Goal: Information Seeking & Learning: Learn about a topic

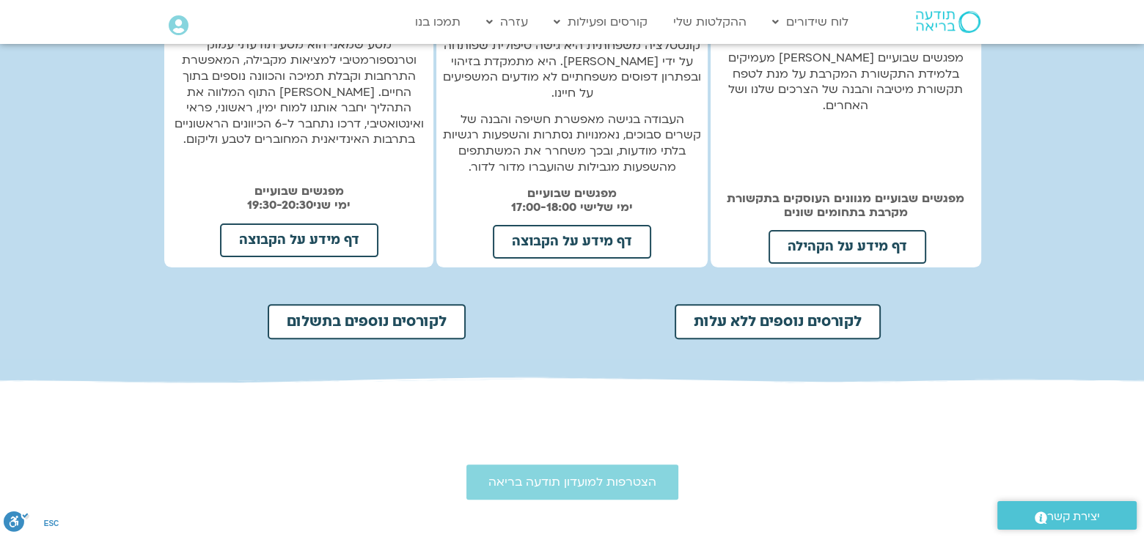
scroll to position [587, 0]
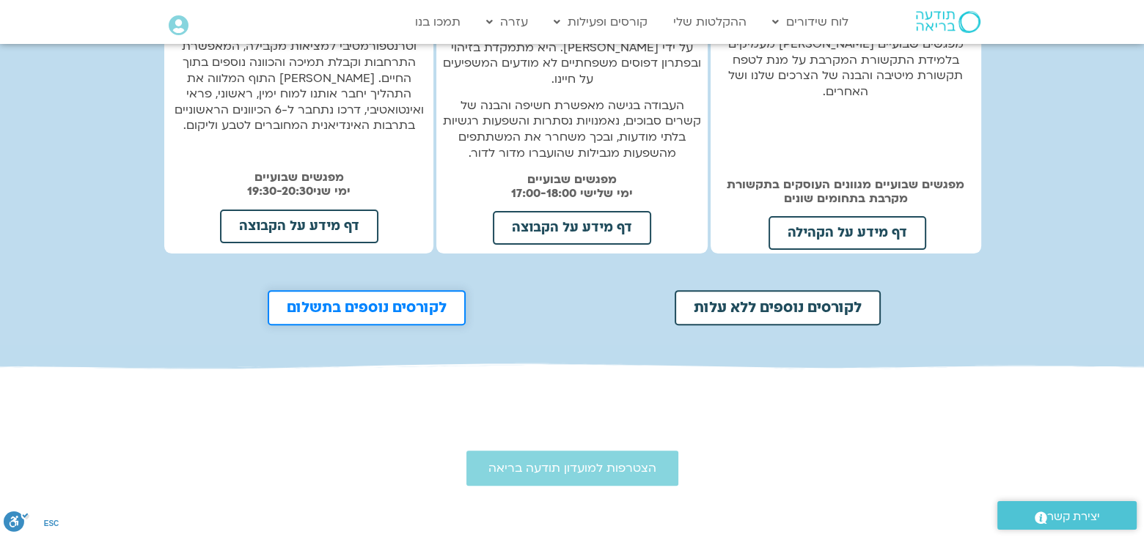
click at [383, 301] on span "לקורסים נוספים בתשלום" at bounding box center [367, 308] width 160 height 15
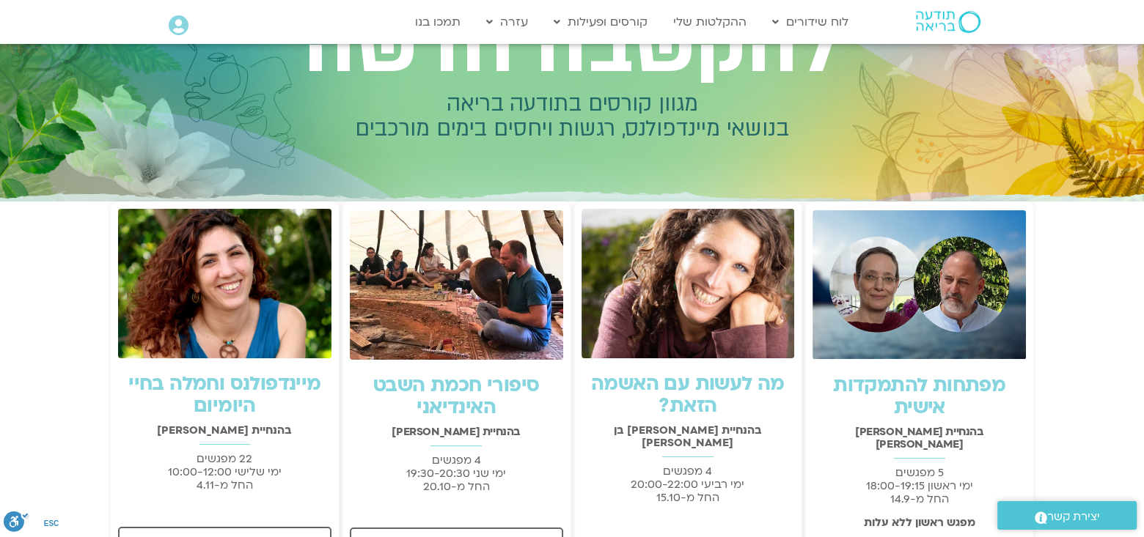
scroll to position [73, 0]
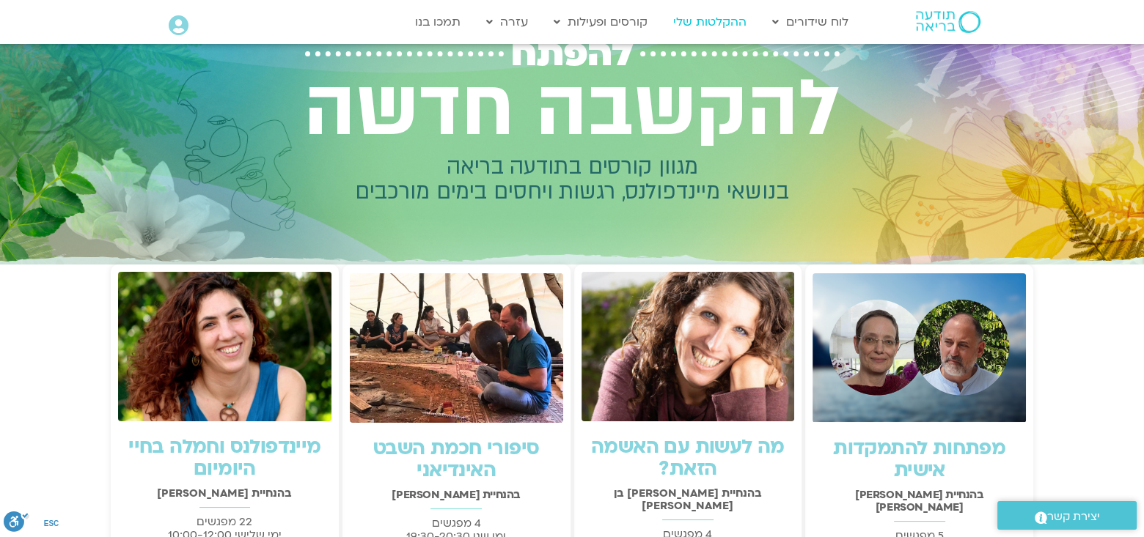
click at [726, 24] on link "ההקלטות שלי" at bounding box center [710, 22] width 88 height 28
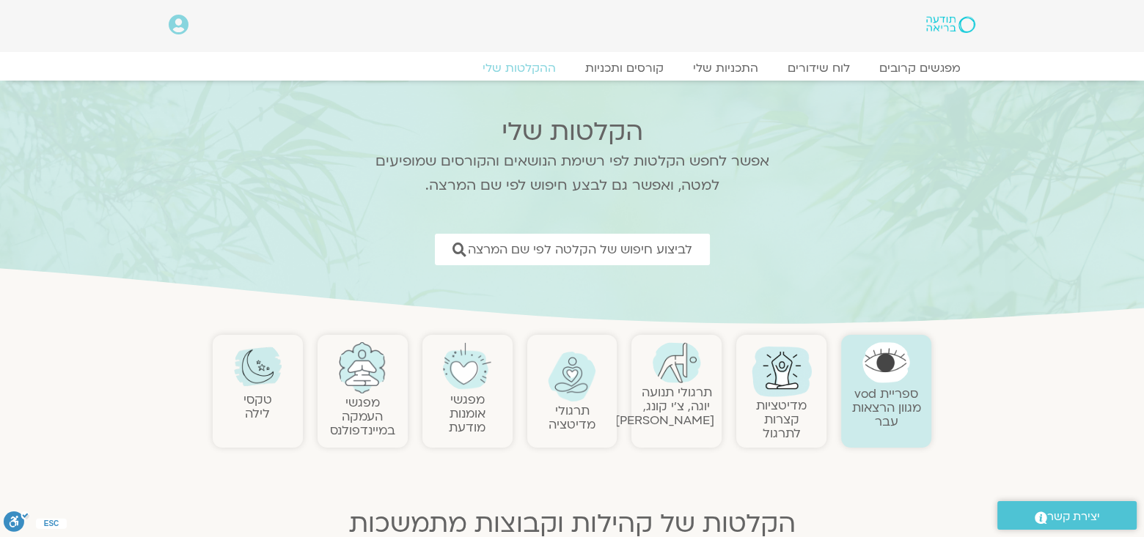
click at [871, 403] on link "ספריית vod מגוון הרצאות עבר" at bounding box center [886, 408] width 69 height 45
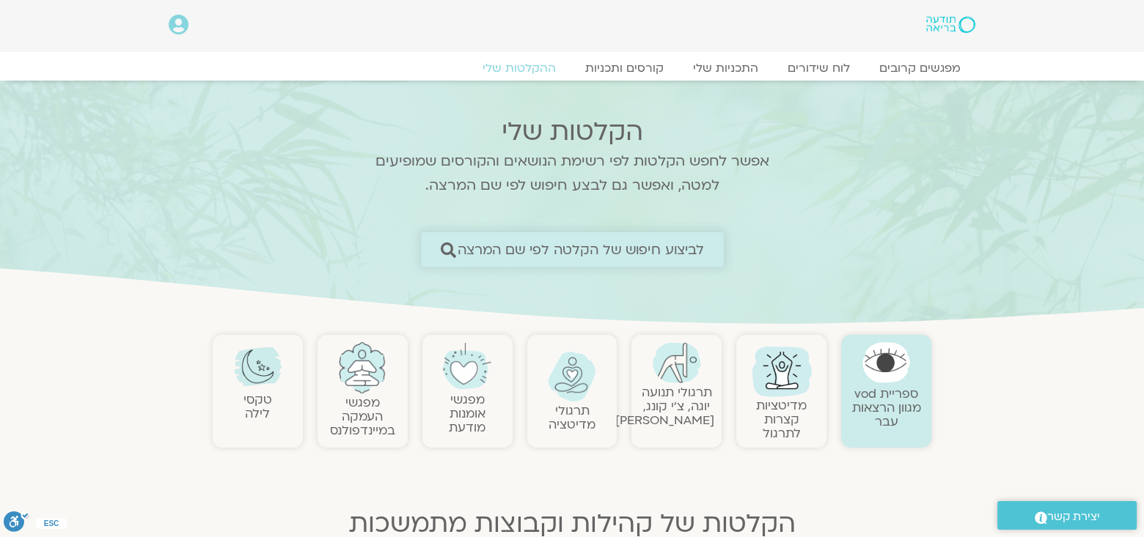
click at [551, 249] on span "לביצוע חיפוש של הקלטה לפי שם המרצה" at bounding box center [580, 249] width 247 height 15
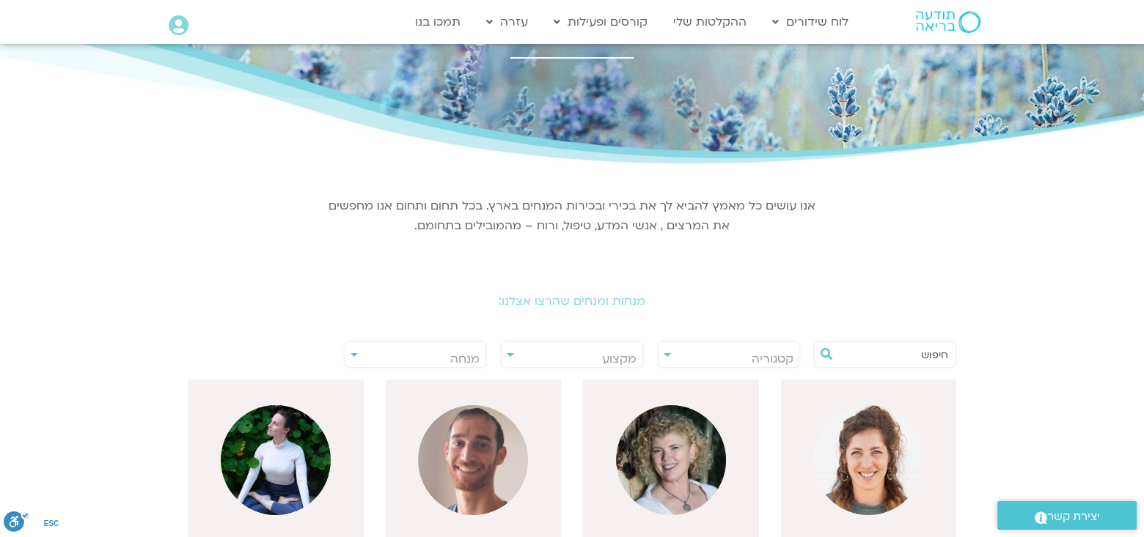
scroll to position [73, 0]
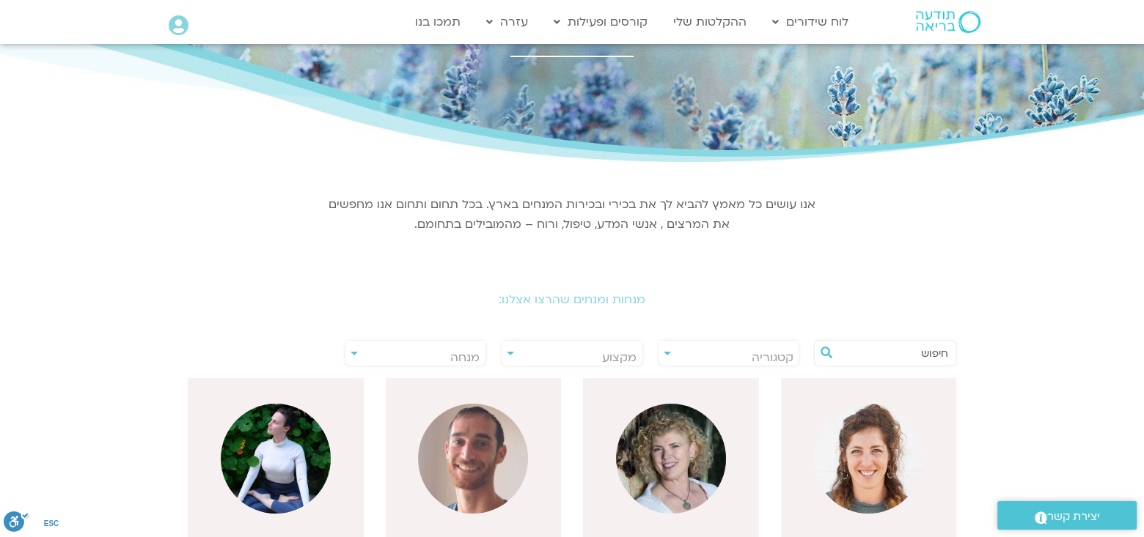
click at [350, 354] on div "**********" at bounding box center [416, 353] width 142 height 26
click at [353, 353] on div "**********" at bounding box center [416, 353] width 142 height 26
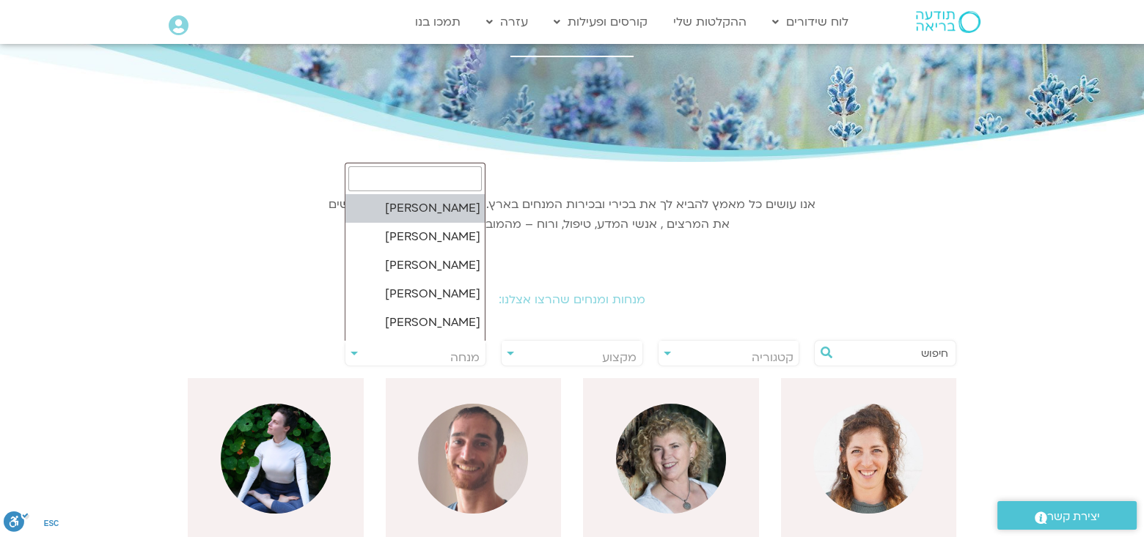
click at [430, 353] on span "מנחה" at bounding box center [415, 358] width 141 height 34
click at [562, 233] on p "אנו עושים כל מאמץ להביא לך את בכירי ובכירות המנחים בארץ. בכל תחום ותחום אנו מחפ…" at bounding box center [571, 215] width 491 height 40
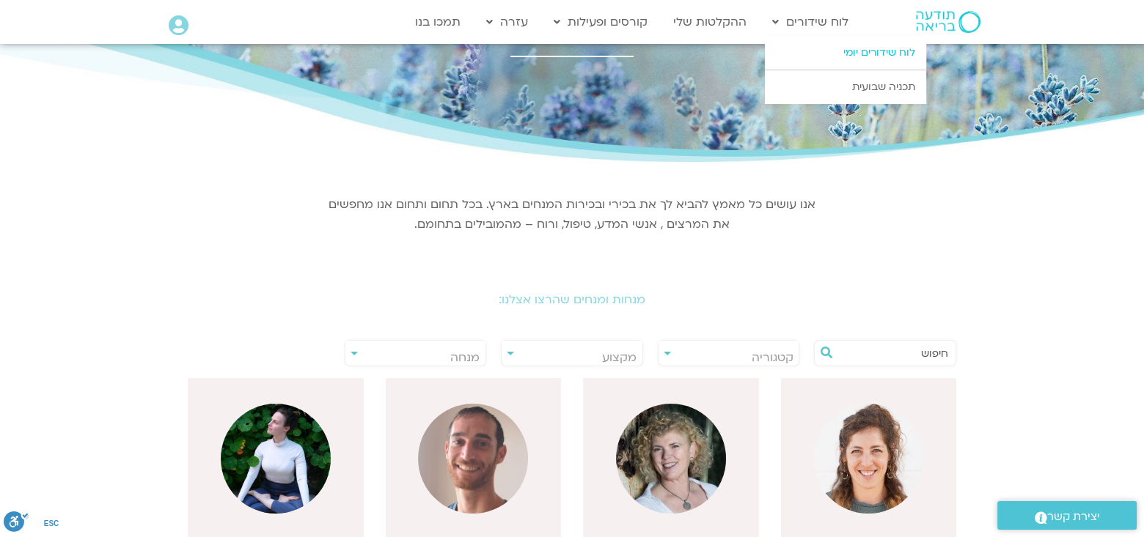
click at [865, 48] on link "לוח שידורים יומי" at bounding box center [845, 53] width 161 height 34
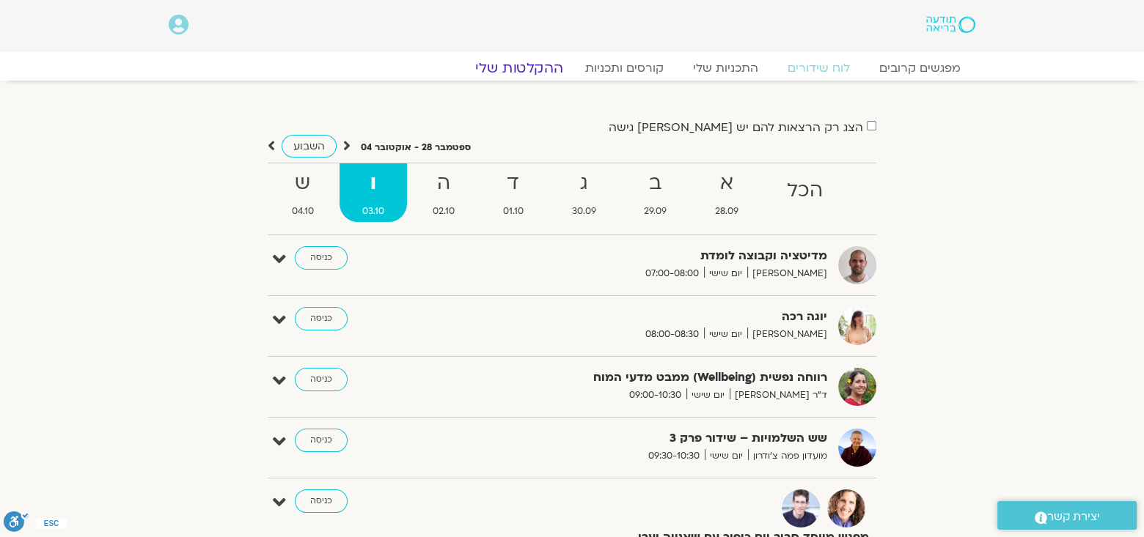
click at [509, 67] on link "ההקלטות שלי" at bounding box center [519, 68] width 123 height 18
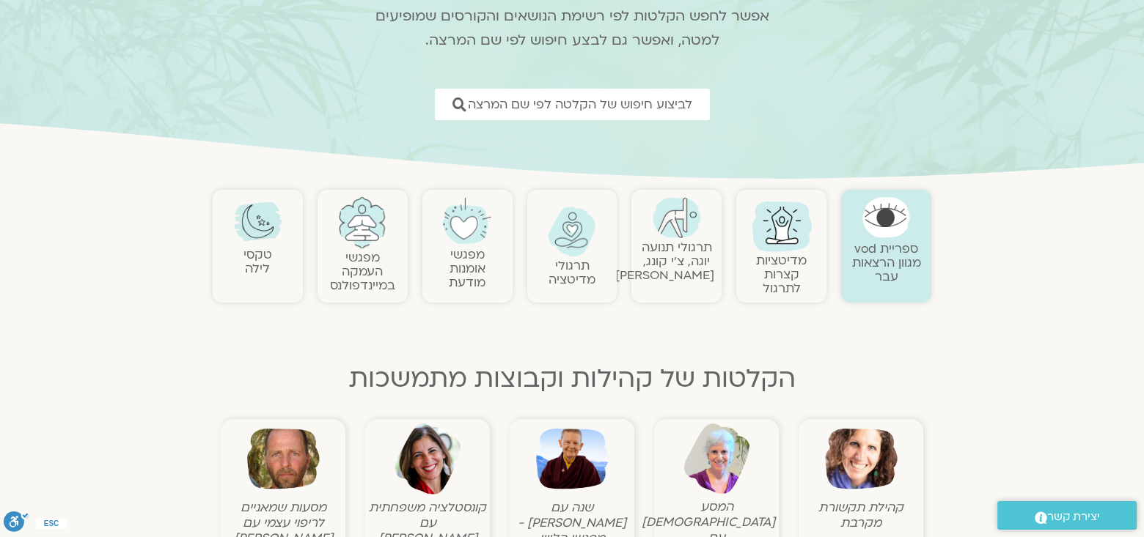
scroll to position [147, 0]
click at [364, 251] on link "מפגשי העמקה במיינדפולנס" at bounding box center [362, 270] width 65 height 45
click at [360, 258] on link "מפגשי העמקה במיינדפולנס" at bounding box center [362, 270] width 65 height 45
click at [373, 283] on link "מפגשי העמקה במיינדפולנס" at bounding box center [362, 270] width 65 height 45
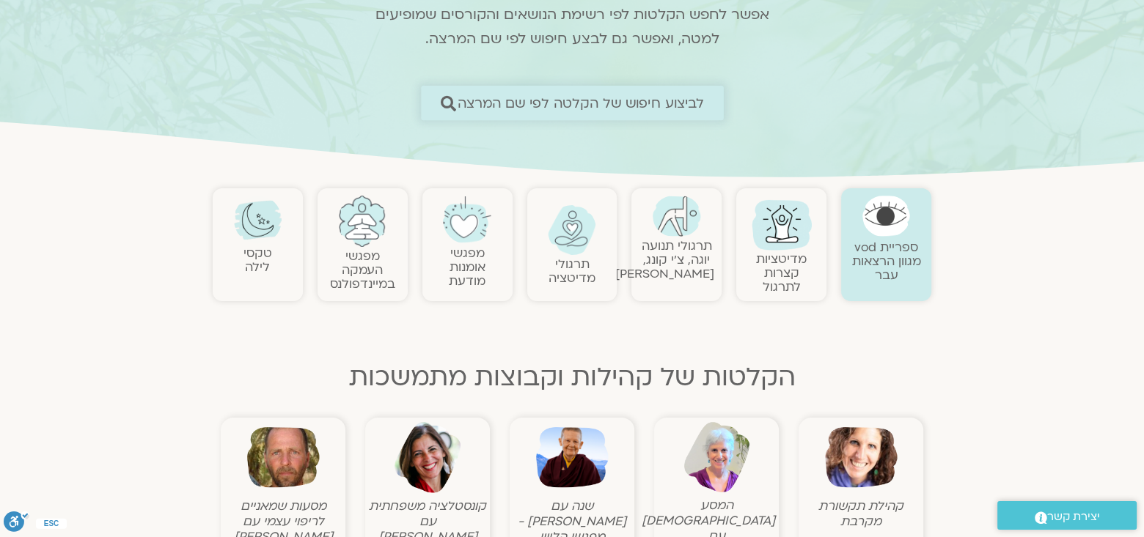
click at [661, 102] on span "לביצוע חיפוש של הקלטה לפי שם המרצה" at bounding box center [580, 102] width 247 height 15
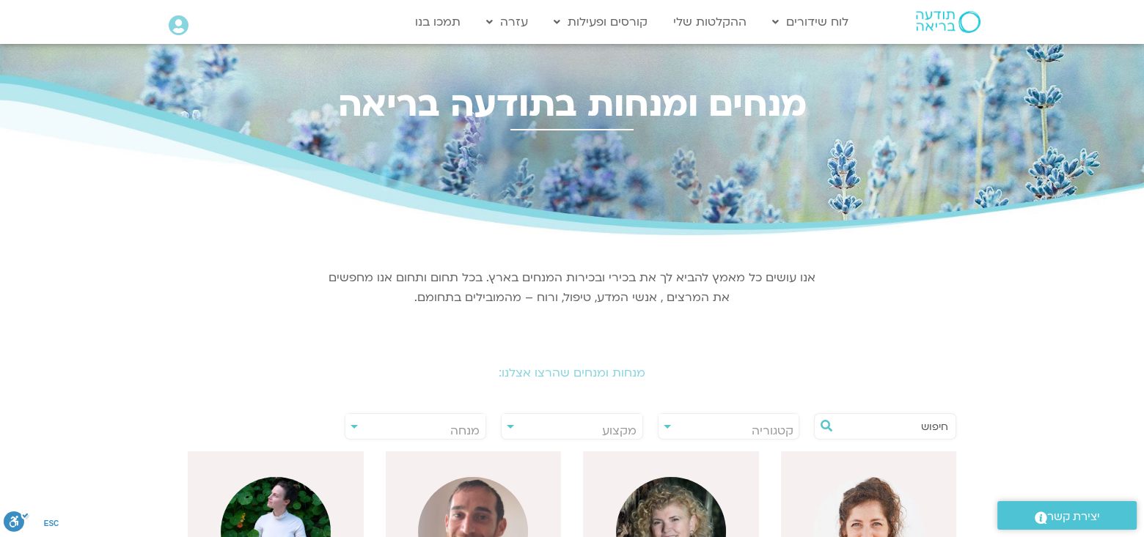
click at [447, 425] on span "מנחה" at bounding box center [415, 431] width 141 height 34
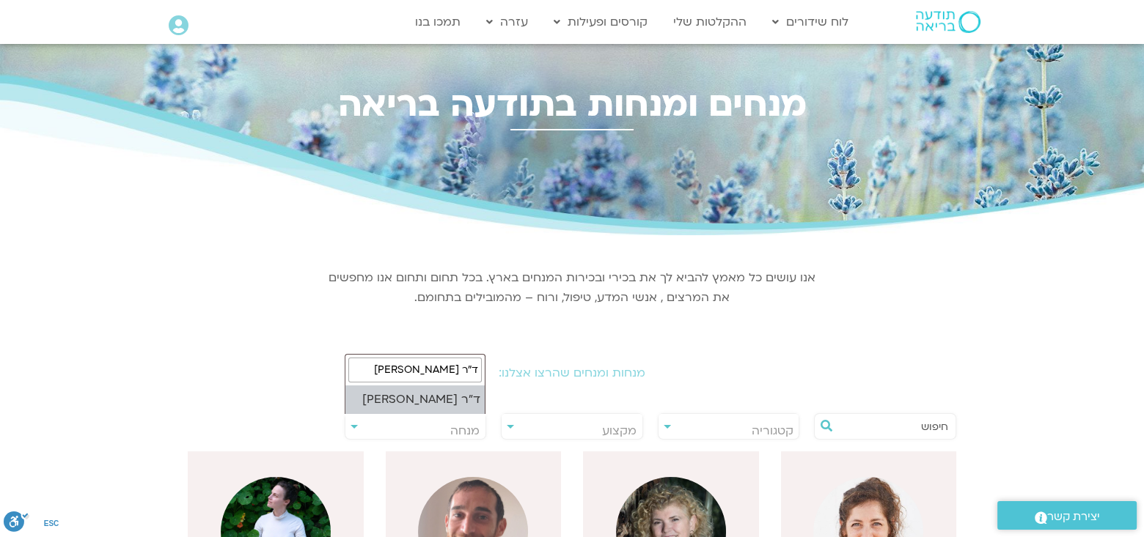
type input "ד"ר נועה אלבלדה"
select select "****"
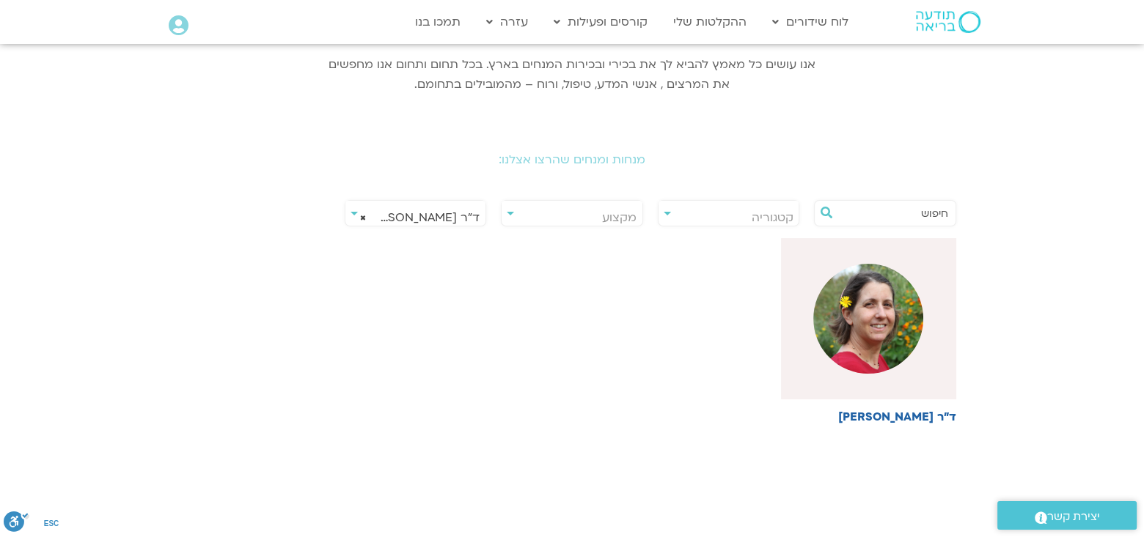
scroll to position [220, 0]
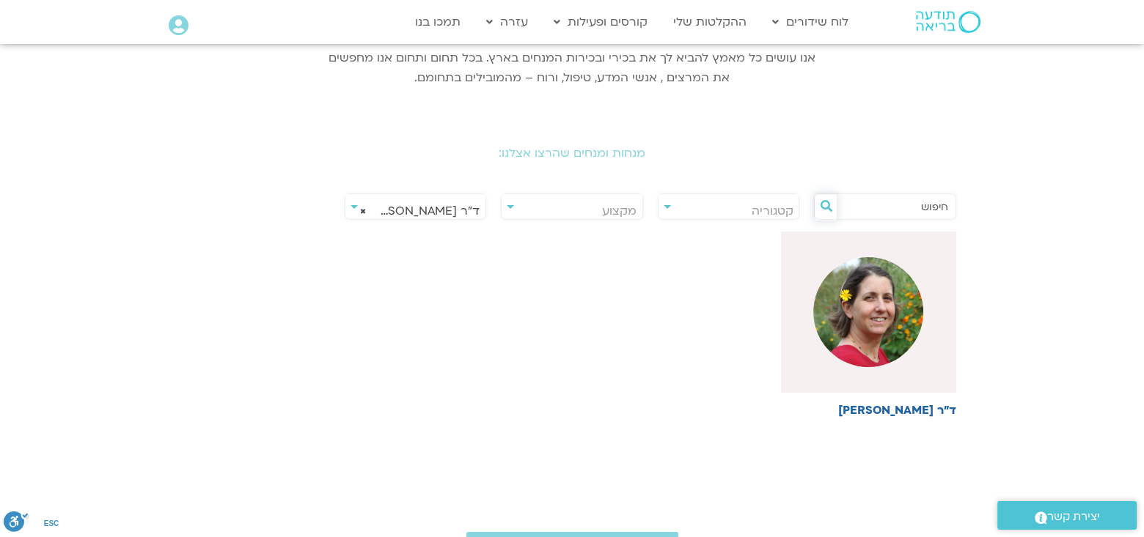
click at [826, 205] on icon at bounding box center [826, 206] width 12 height 12
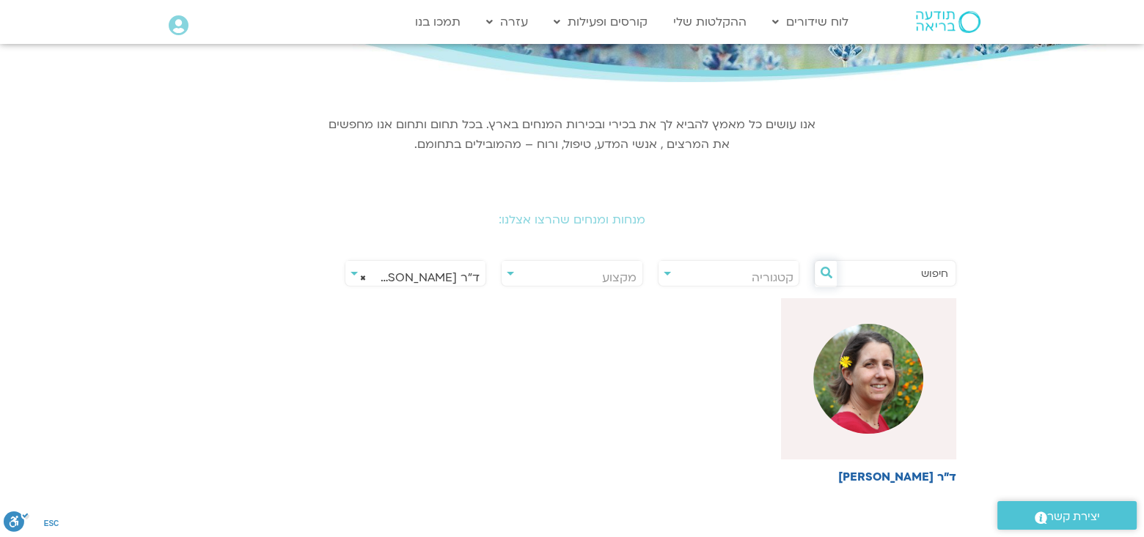
scroll to position [147, 0]
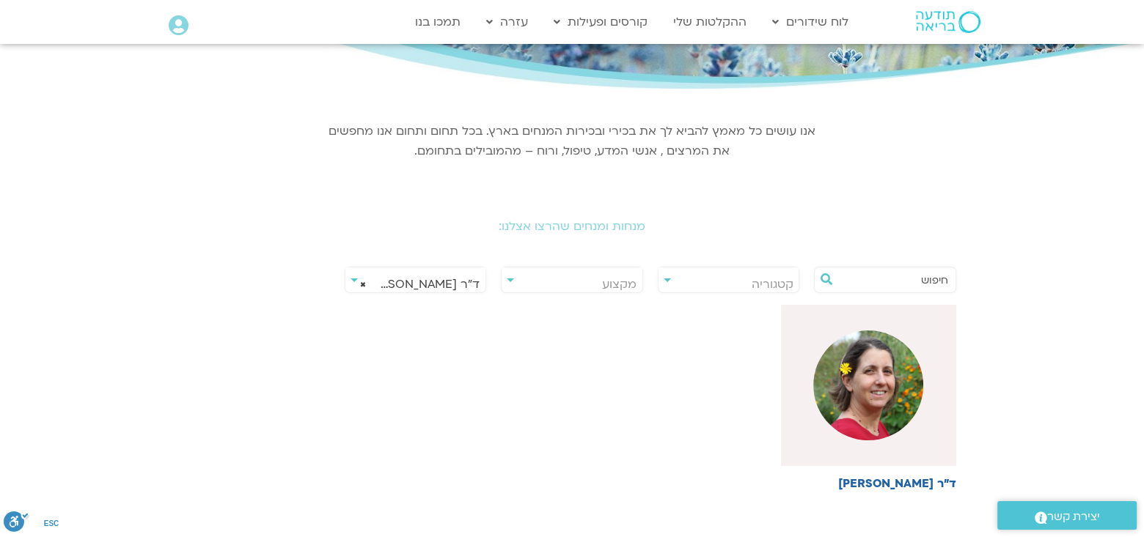
click at [513, 278] on div "**********" at bounding box center [572, 280] width 142 height 26
click at [510, 278] on div "**********" at bounding box center [572, 280] width 142 height 26
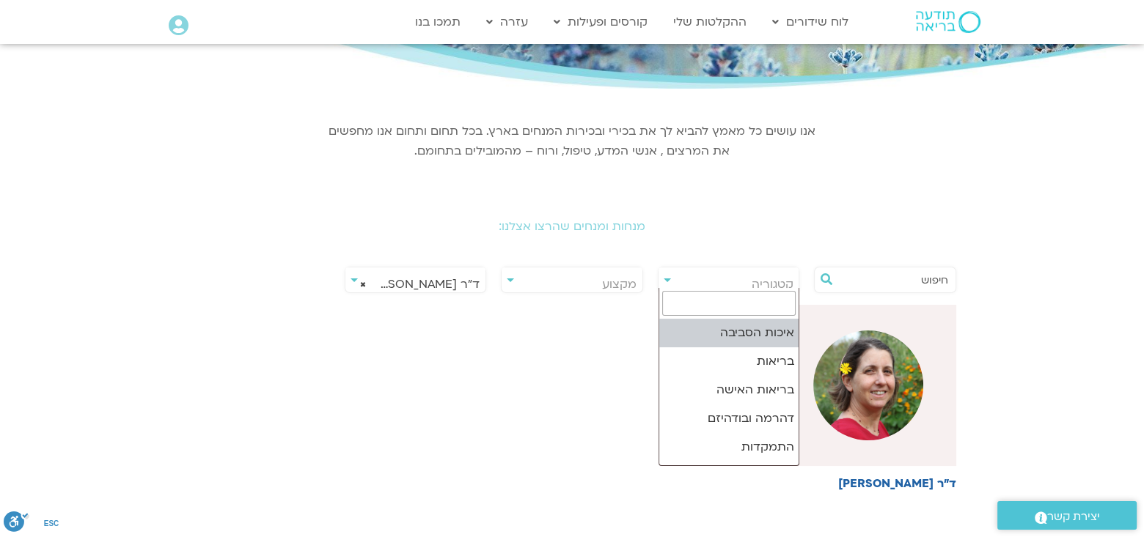
click at [760, 279] on span "קטגוריה" at bounding box center [772, 284] width 42 height 16
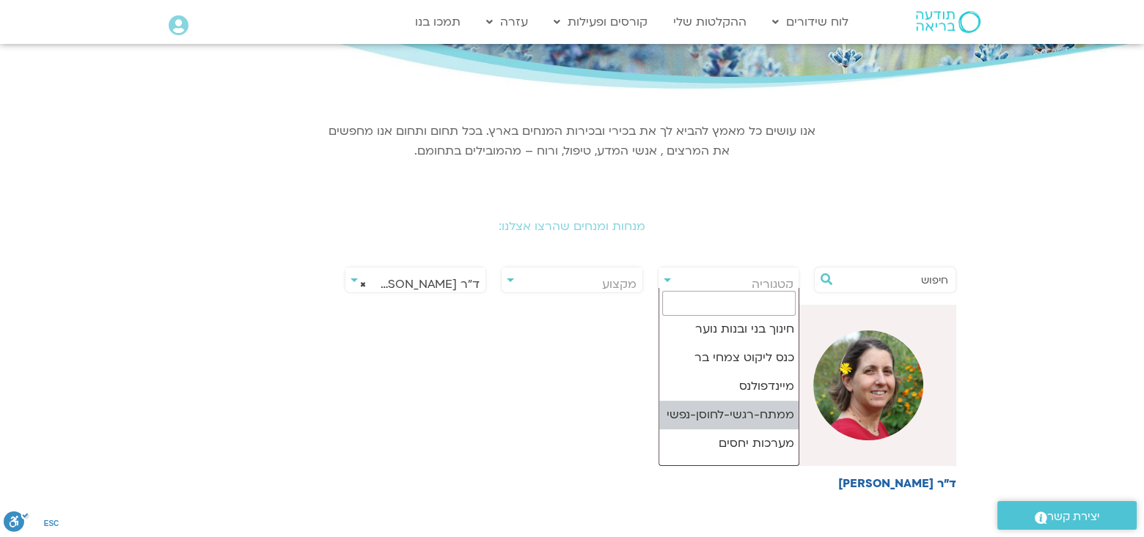
select select "**"
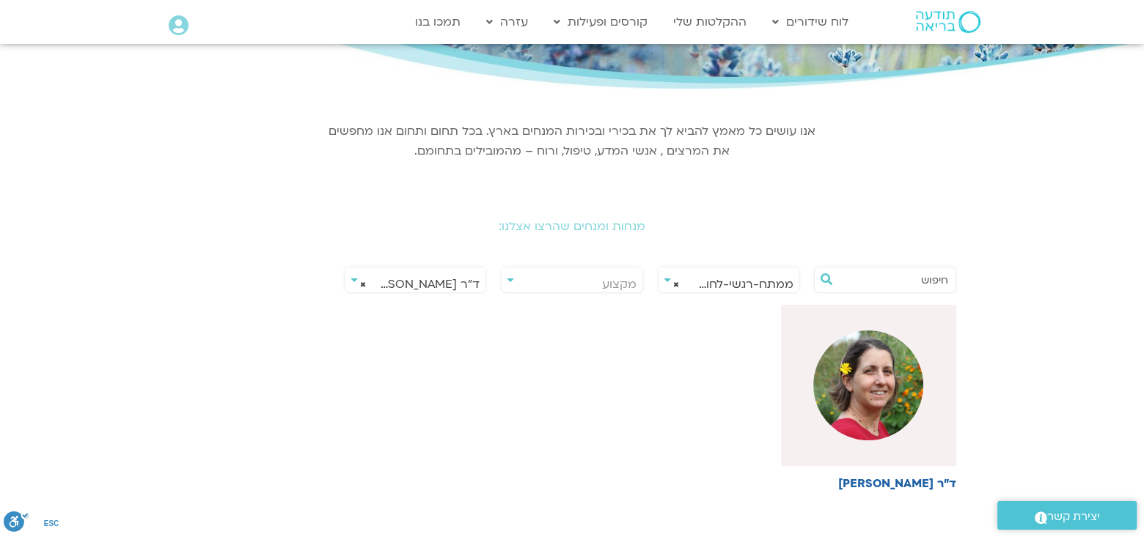
click at [926, 276] on input "text" at bounding box center [892, 280] width 111 height 25
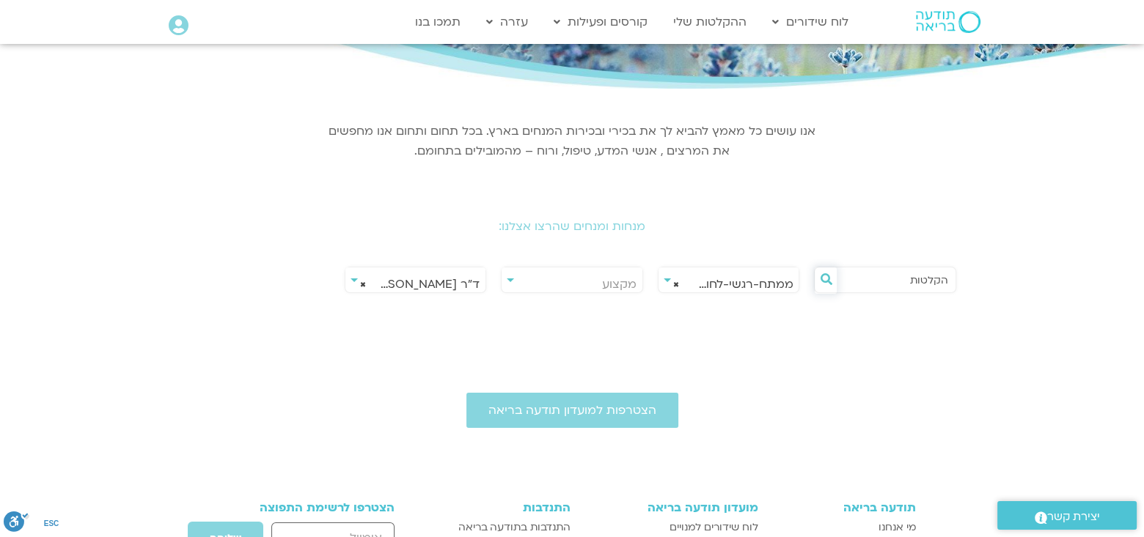
type input "הקלטות"
click at [821, 278] on icon at bounding box center [826, 279] width 12 height 12
click at [820, 276] on icon at bounding box center [826, 279] width 12 height 12
click at [824, 277] on icon at bounding box center [826, 279] width 12 height 12
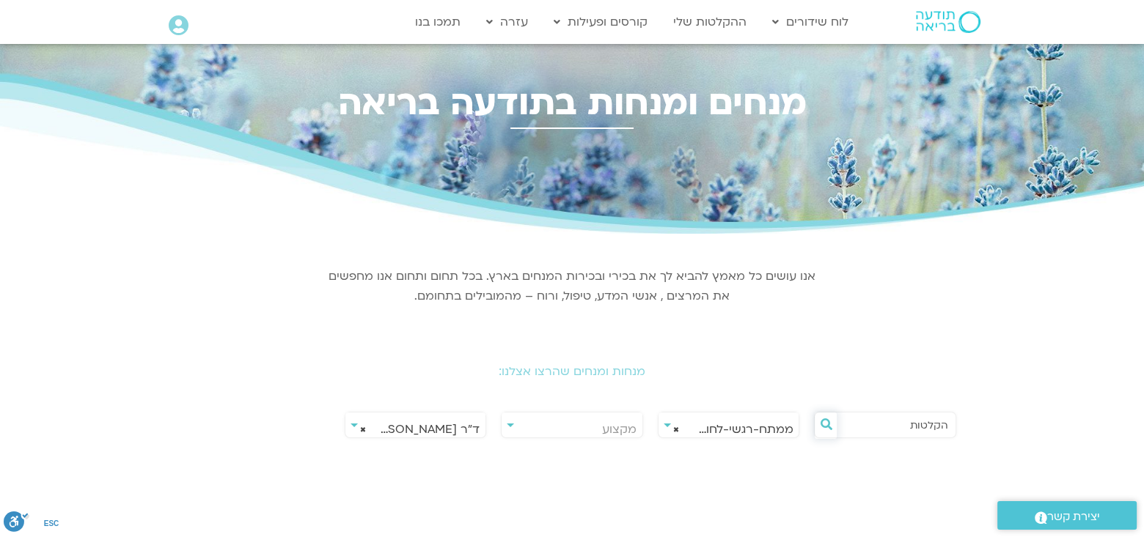
scroll to position [0, 0]
click at [706, 19] on link "ההקלטות שלי" at bounding box center [710, 22] width 88 height 28
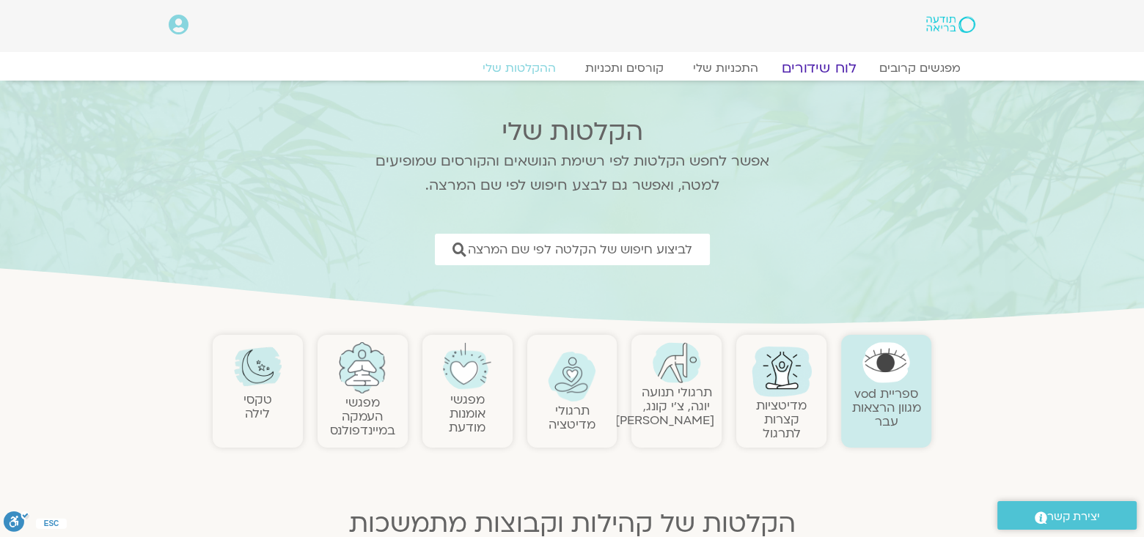
click at [815, 67] on link "לוח שידורים" at bounding box center [819, 68] width 110 height 18
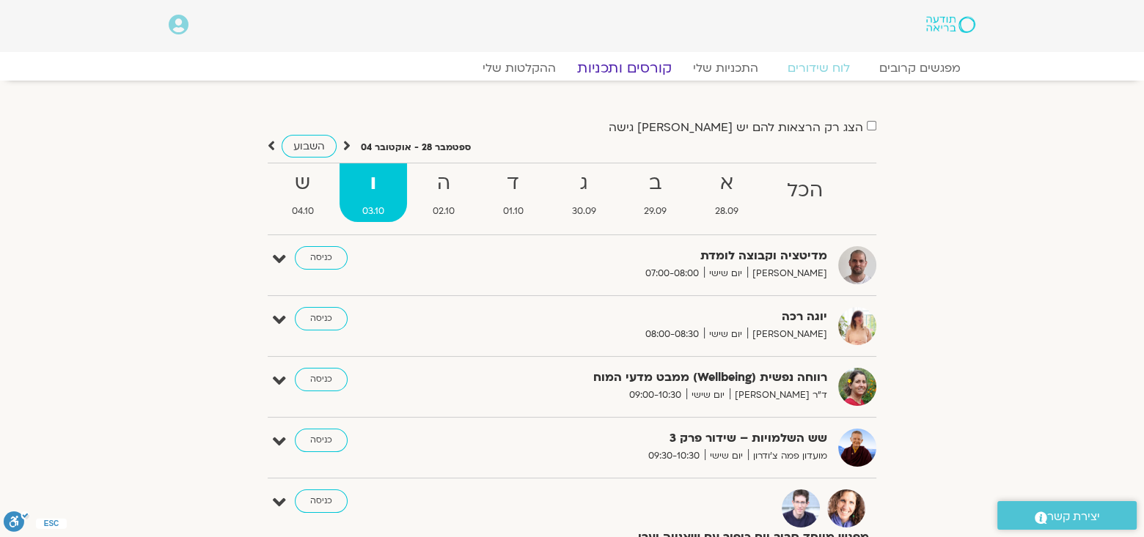
click at [630, 65] on link "קורסים ותכניות" at bounding box center [623, 68] width 129 height 18
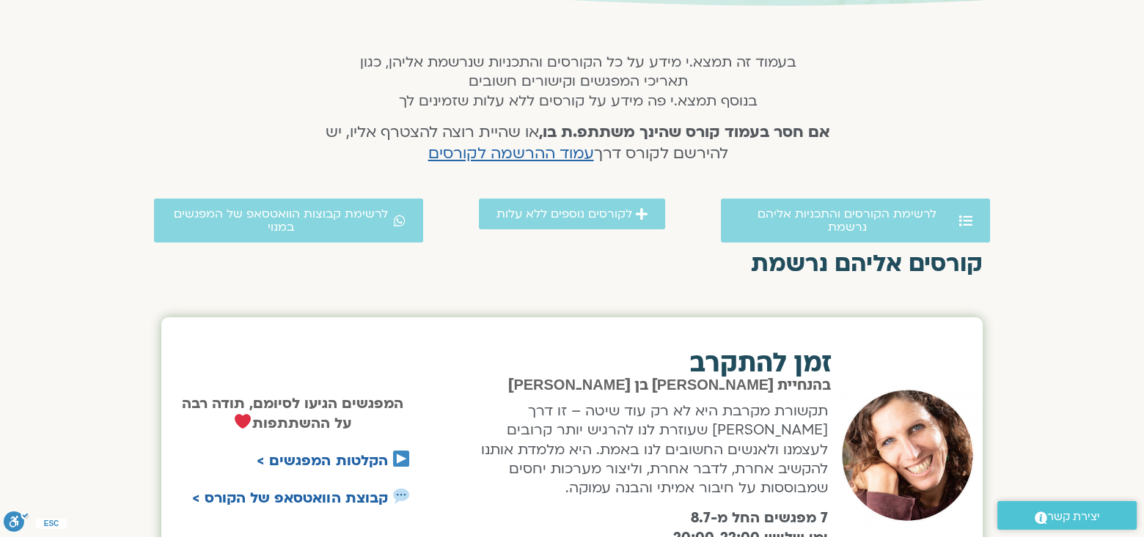
scroll to position [293, 0]
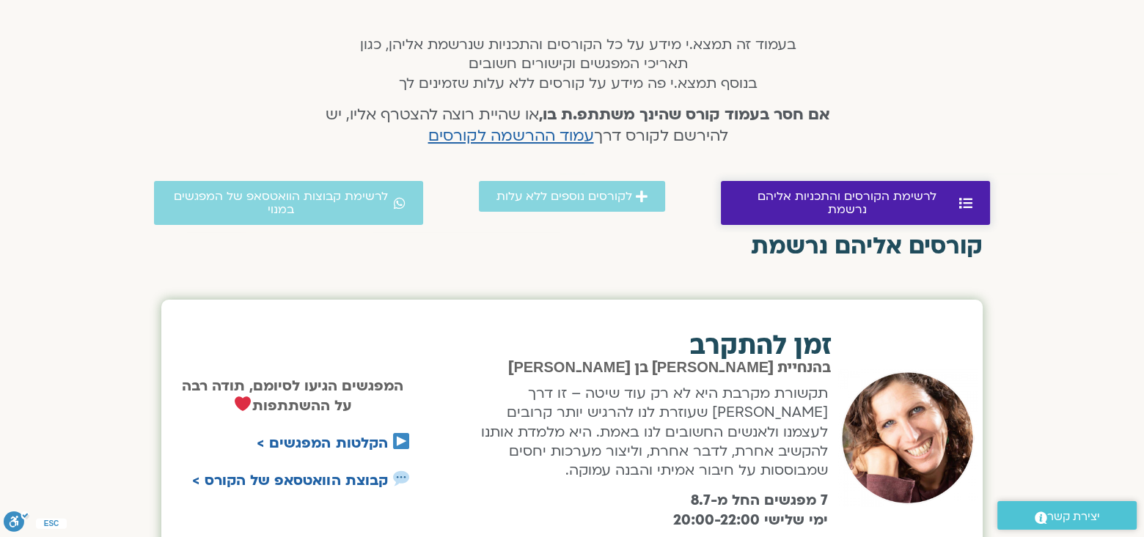
click at [933, 196] on span "לרשימת הקורסים והתכניות אליהם נרשמת" at bounding box center [846, 203] width 217 height 26
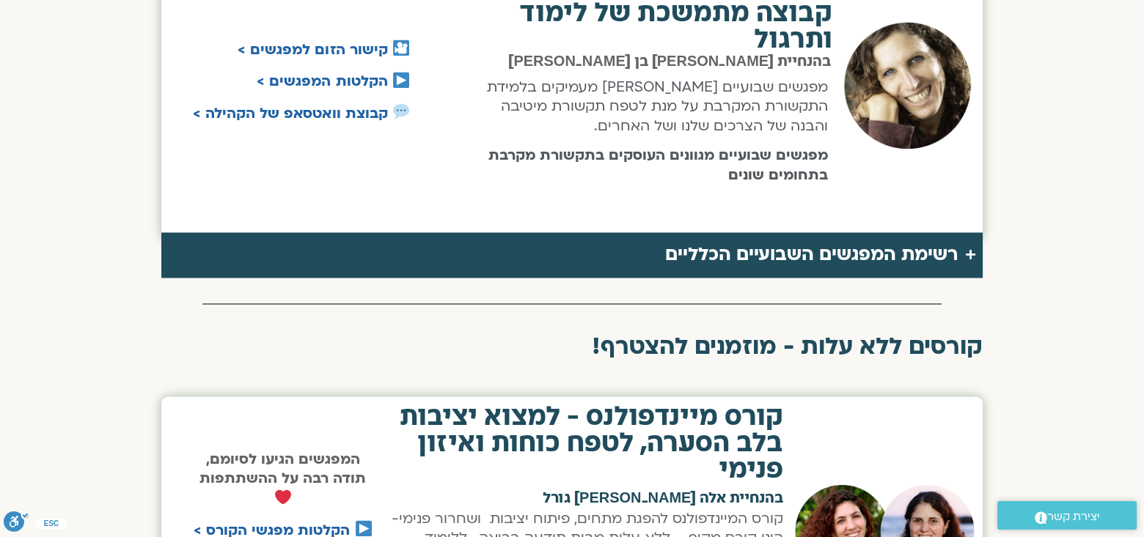
scroll to position [3016, 0]
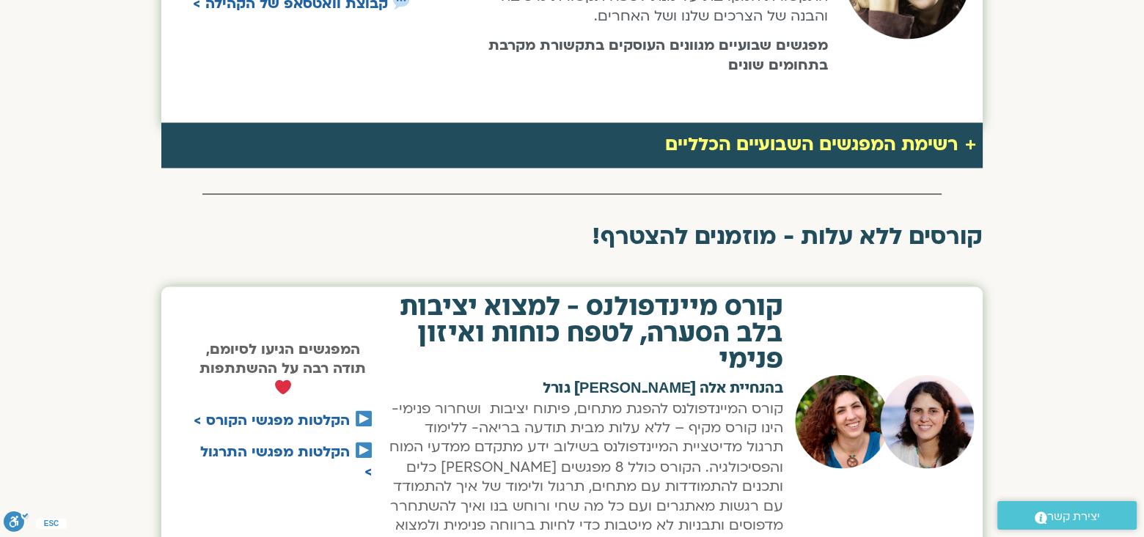
click at [908, 130] on div "רשימת המפגשים השבועיים הכלליים" at bounding box center [811, 145] width 293 height 31
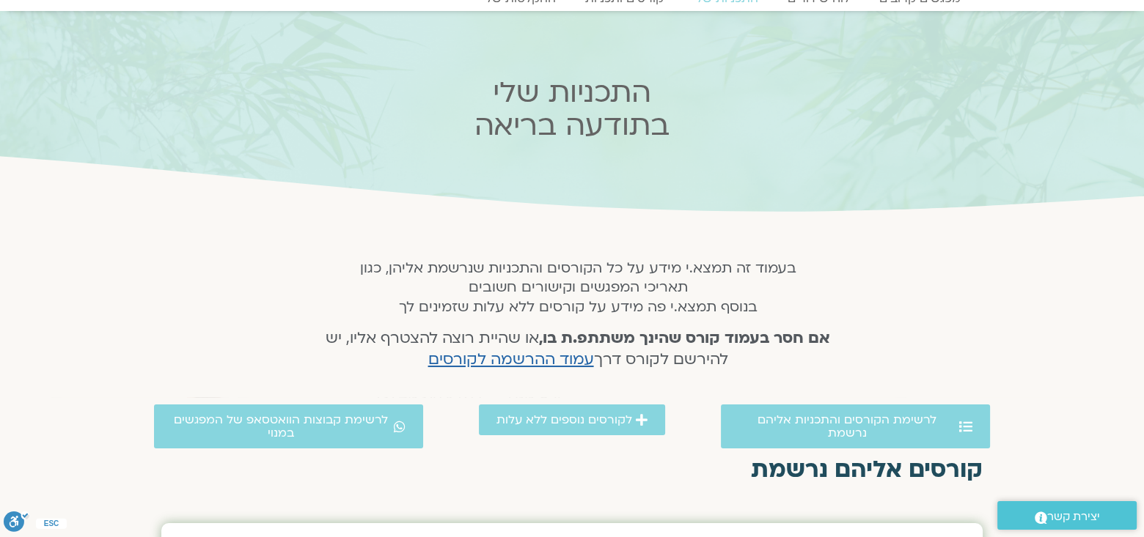
scroll to position [0, 0]
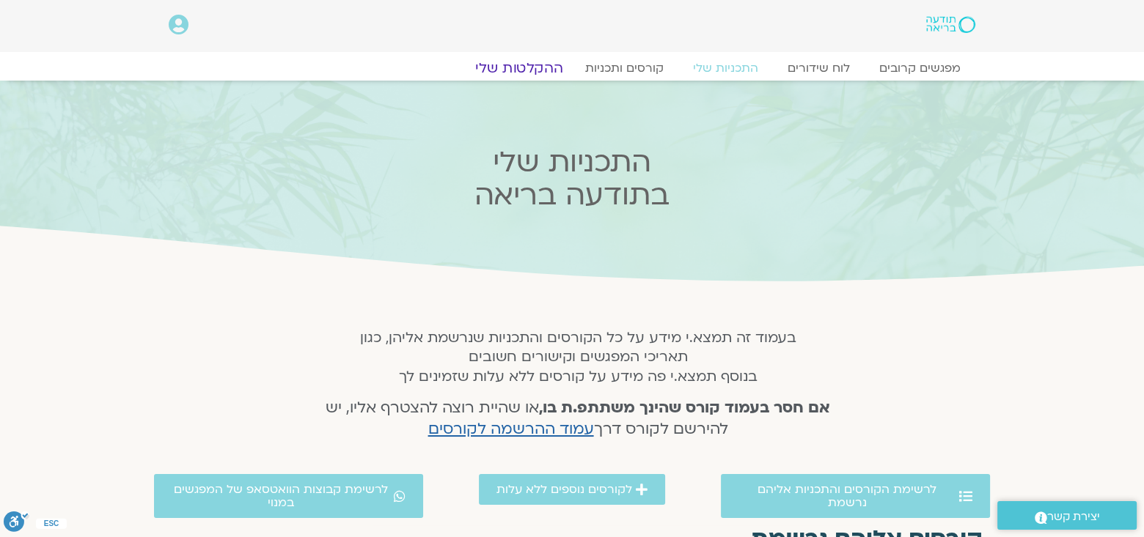
click at [546, 65] on link "ההקלטות שלי" at bounding box center [519, 68] width 123 height 18
click at [535, 67] on link "ההקלטות שלי" at bounding box center [519, 68] width 123 height 18
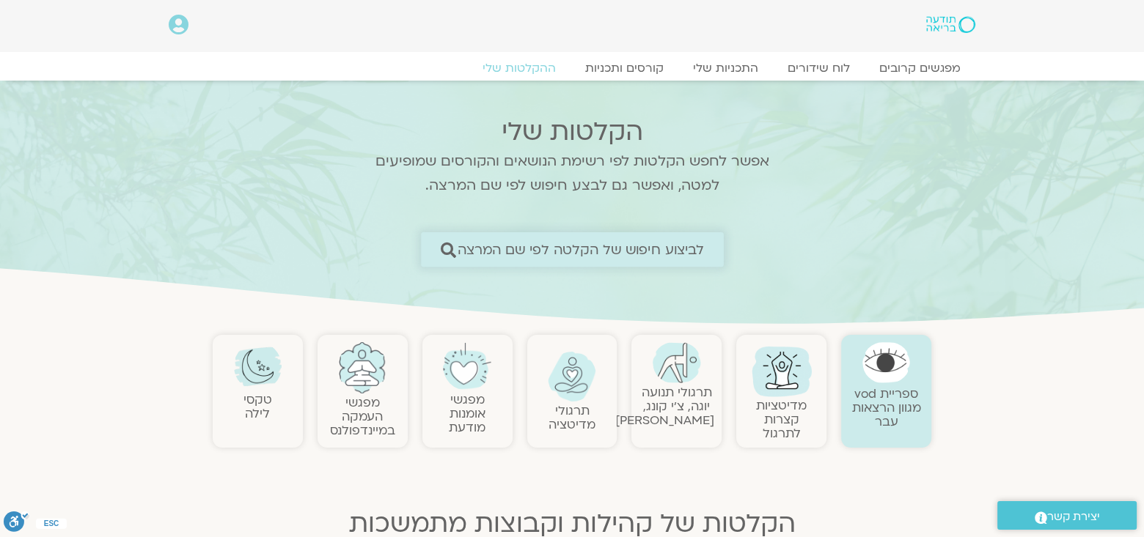
click at [570, 243] on span "לביצוע חיפוש של הקלטה לפי שם המרצה" at bounding box center [580, 249] width 247 height 15
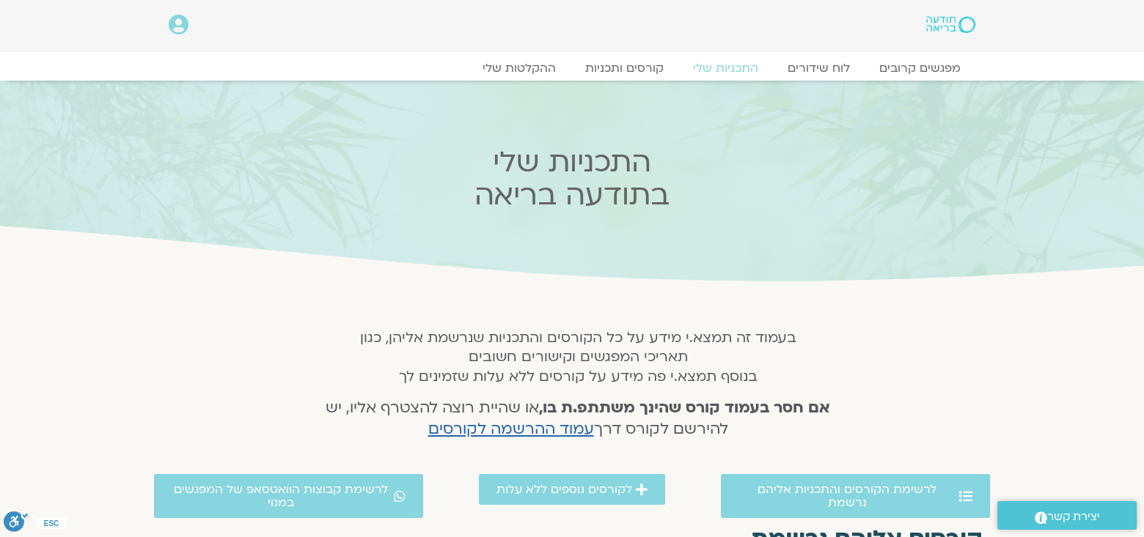
click at [175, 24] on icon at bounding box center [179, 25] width 20 height 21
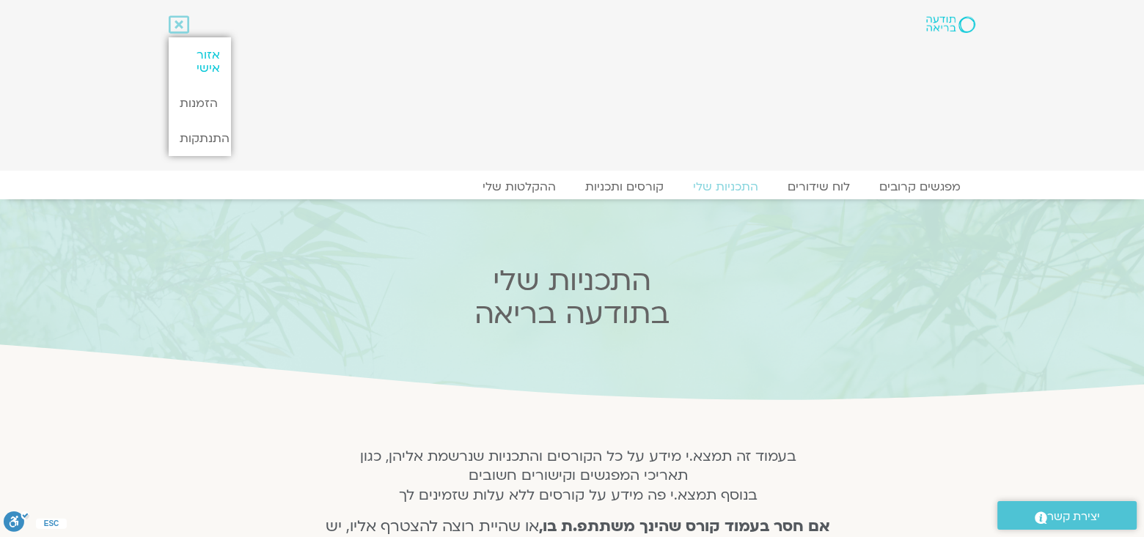
click at [216, 54] on link "אזור אישי" at bounding box center [200, 61] width 62 height 48
click at [210, 59] on link "אזור אישי" at bounding box center [200, 61] width 62 height 48
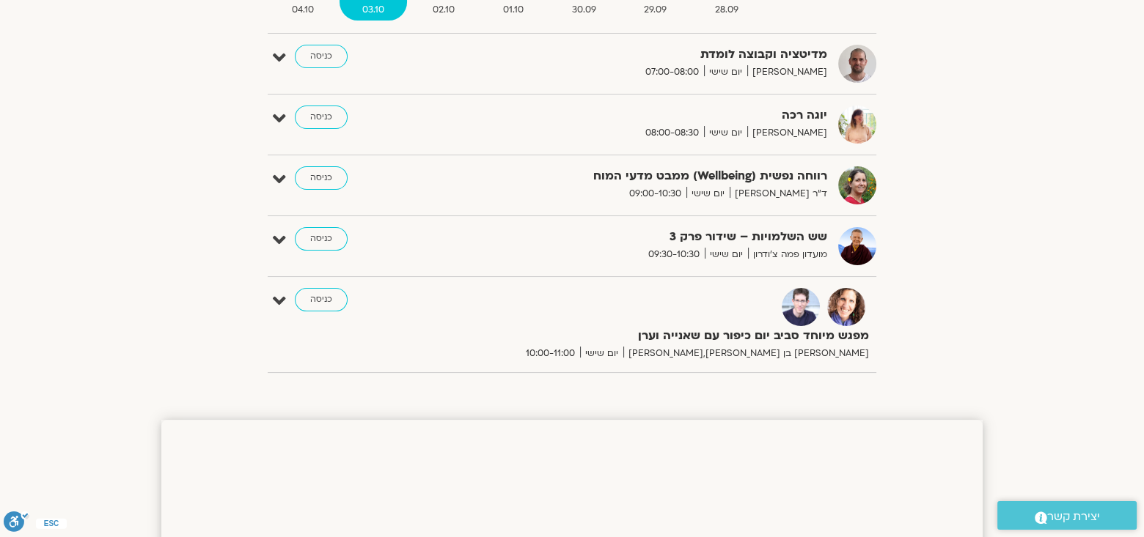
scroll to position [166, 0]
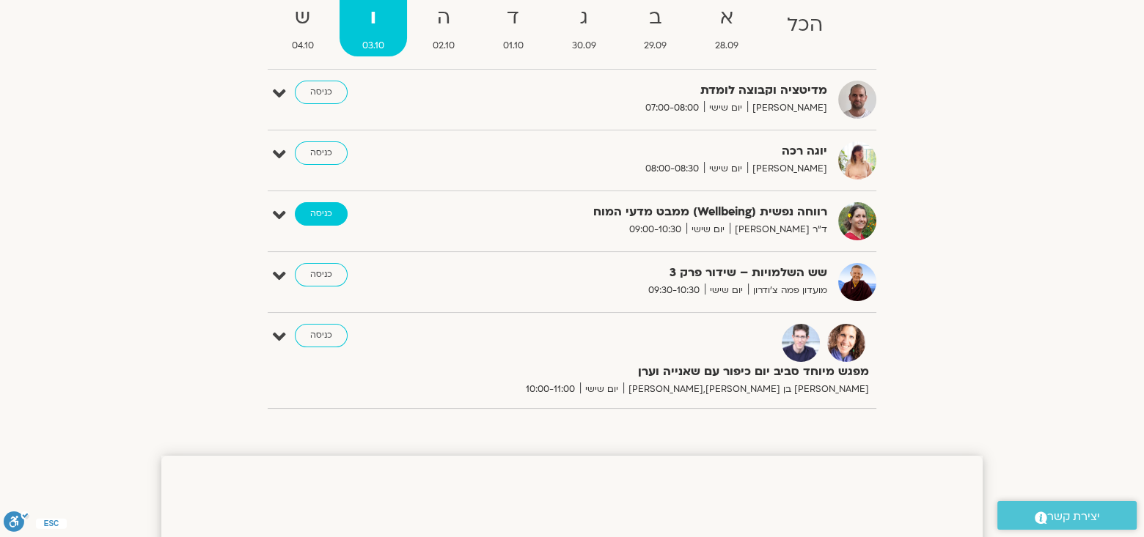
click at [320, 211] on link "כניסה" at bounding box center [321, 213] width 53 height 23
click at [323, 213] on link "כניסה" at bounding box center [321, 213] width 53 height 23
click at [323, 212] on link "כניסה" at bounding box center [321, 213] width 53 height 23
